Goal: Check status: Check status

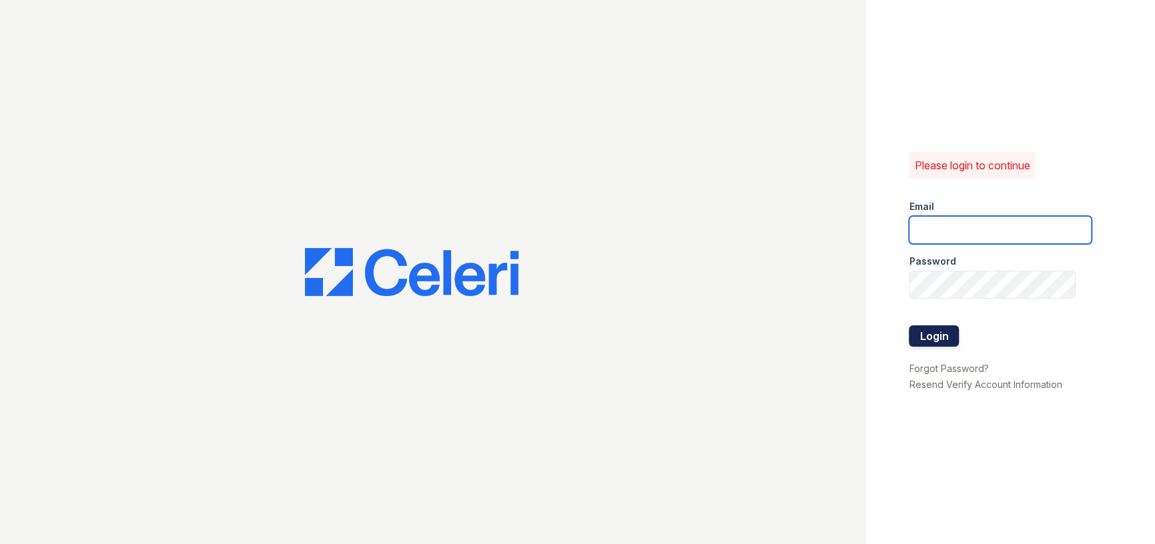
type input "parkwb@greystar.com"
click at [929, 331] on button "Login" at bounding box center [934, 336] width 50 height 21
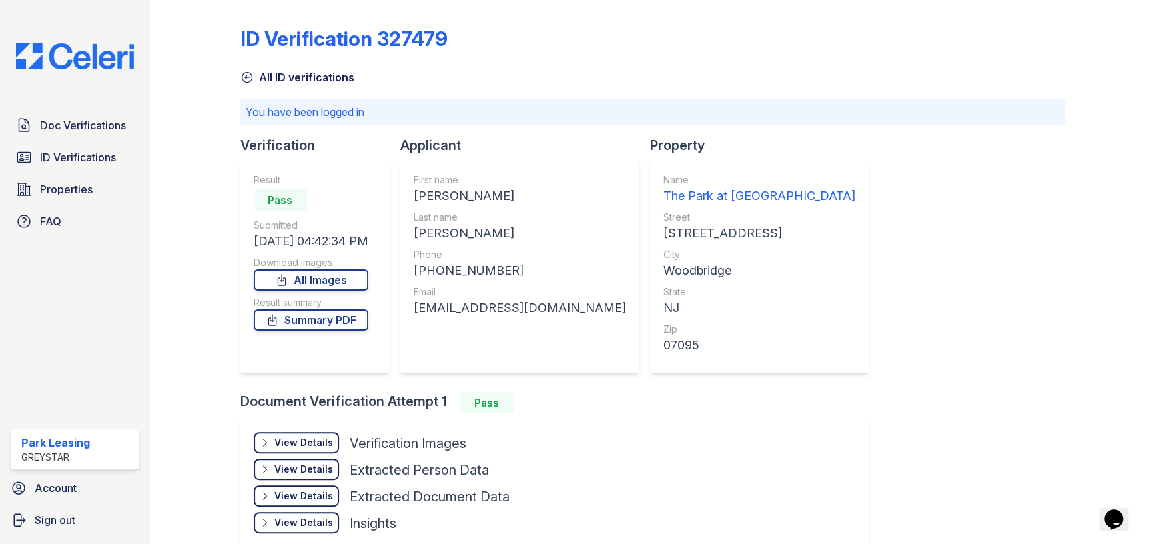
click at [294, 430] on div "View Details Details Hide Details Details Verification Images Document Front Op…" at bounding box center [554, 485] width 629 height 133
click at [298, 445] on div "View Details" at bounding box center [303, 442] width 59 height 13
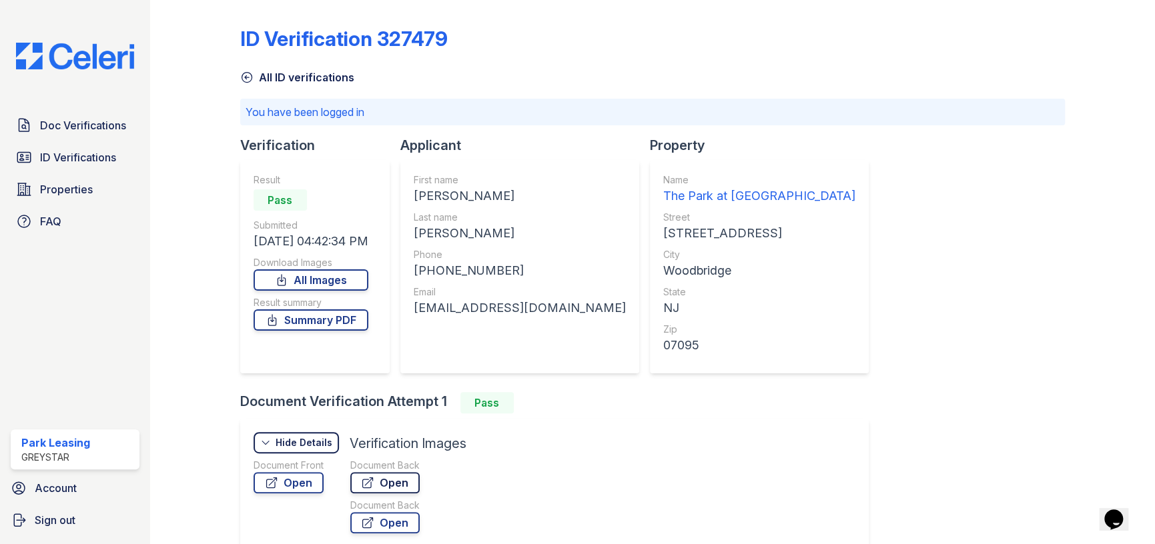
click at [404, 480] on link "Open" at bounding box center [384, 482] width 69 height 21
click at [397, 518] on link "Open" at bounding box center [384, 522] width 69 height 21
click at [280, 483] on link "Open" at bounding box center [289, 482] width 70 height 21
